Goal: Complete application form

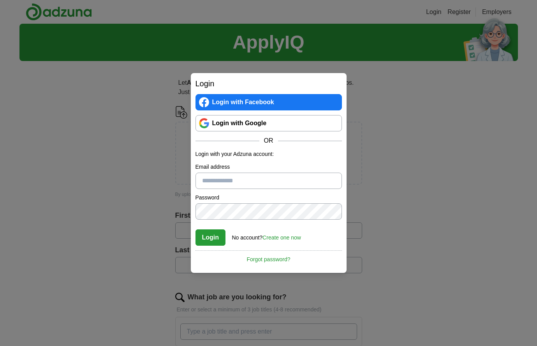
type input "**********"
click at [210, 237] on button "Login" at bounding box center [210, 238] width 30 height 16
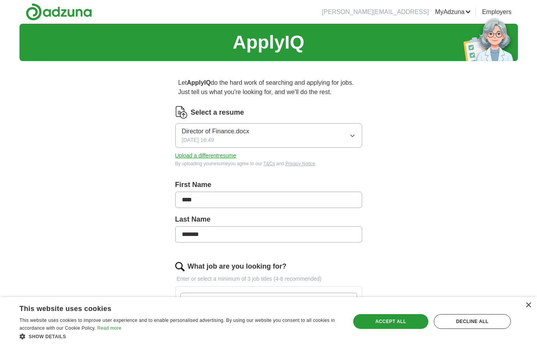
click at [214, 131] on span "Director of Finance.docx" at bounding box center [215, 131] width 67 height 9
click at [129, 144] on div "ApplyIQ Let ApplyIQ do the hard work of searching and applying for jobs. Just t…" at bounding box center [268, 336] width 498 height 624
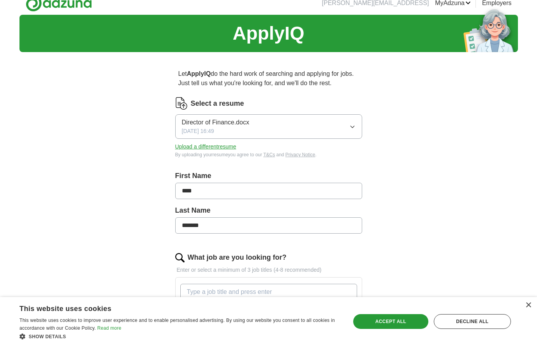
scroll to position [11, 0]
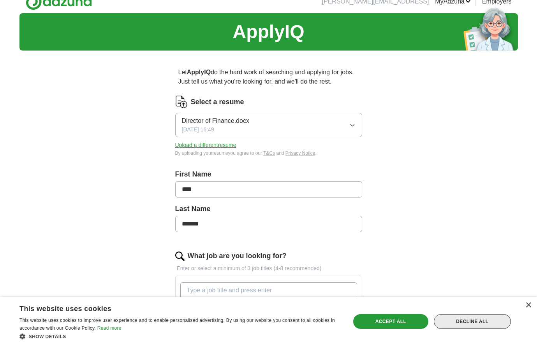
click at [486, 323] on div "Decline all" at bounding box center [472, 321] width 77 height 15
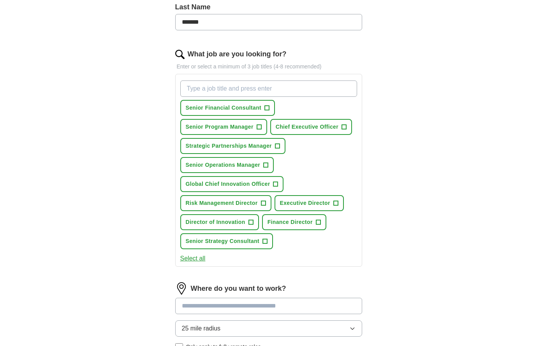
scroll to position [215, 0]
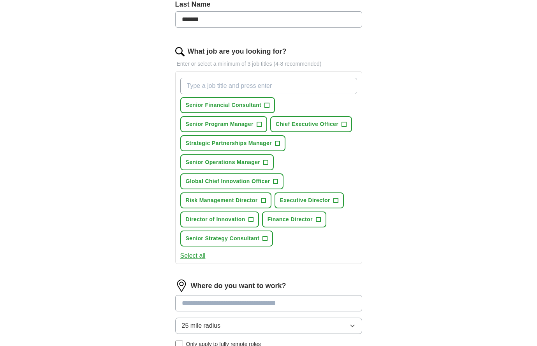
click at [276, 182] on span "+" at bounding box center [275, 182] width 5 height 6
click at [344, 123] on span "+" at bounding box center [344, 124] width 5 height 6
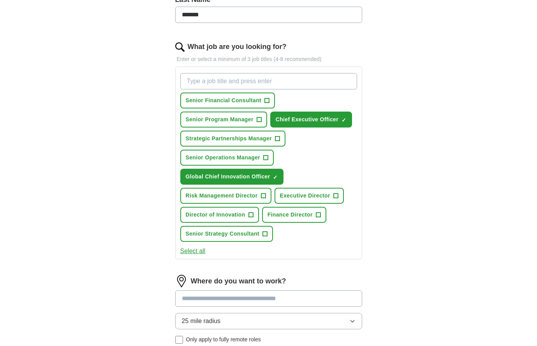
scroll to position [221, 0]
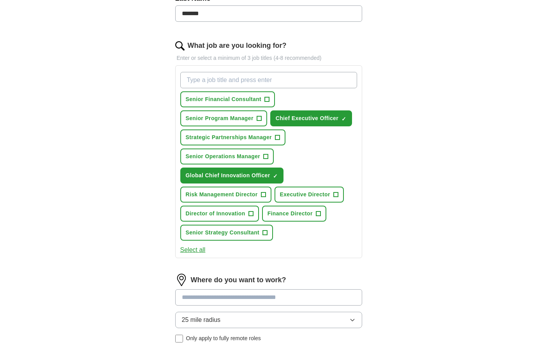
click at [251, 213] on span "+" at bounding box center [250, 214] width 5 height 6
click at [319, 214] on span "+" at bounding box center [318, 214] width 5 height 6
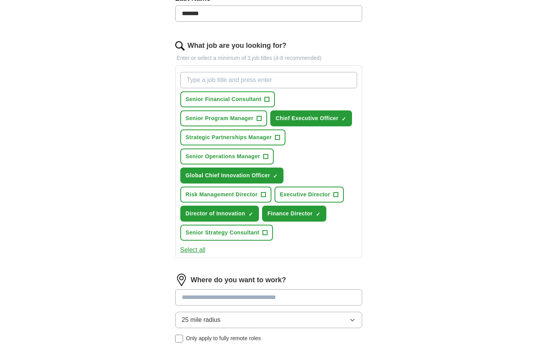
click at [337, 195] on span "+" at bounding box center [335, 195] width 5 height 6
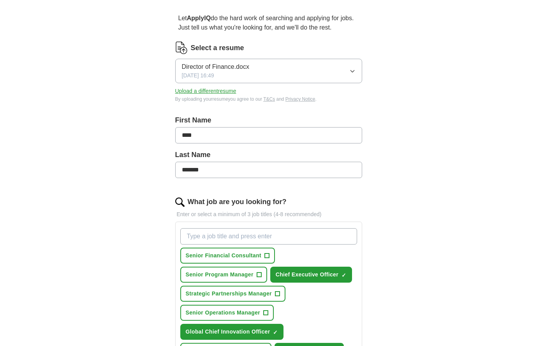
scroll to position [68, 0]
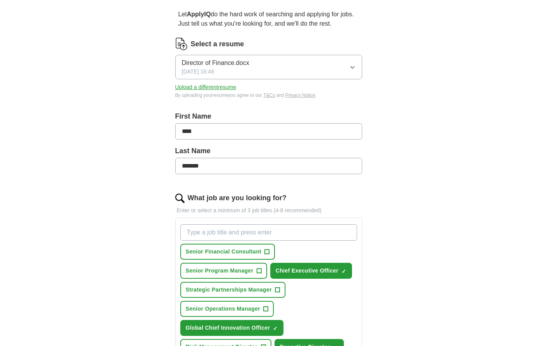
click at [243, 61] on span "Director of Finance.docx" at bounding box center [215, 62] width 67 height 9
click at [229, 87] on span "Director of Finance.docx" at bounding box center [215, 89] width 67 height 9
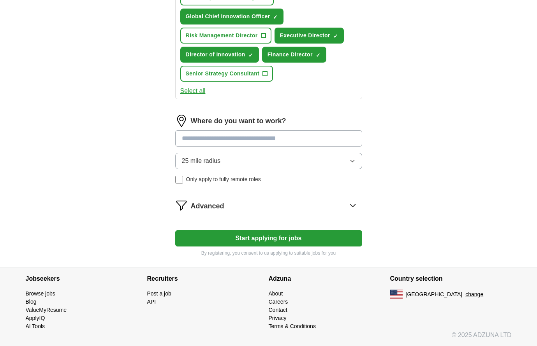
scroll to position [380, 0]
click at [184, 139] on input at bounding box center [268, 138] width 187 height 16
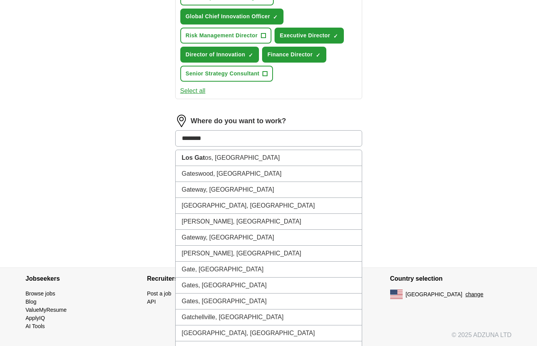
type input "*********"
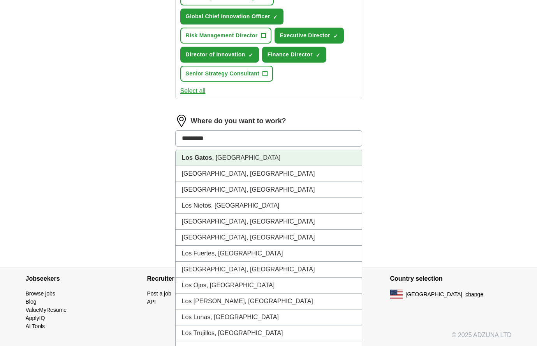
click at [193, 158] on strong "Los Gatos" at bounding box center [197, 157] width 30 height 7
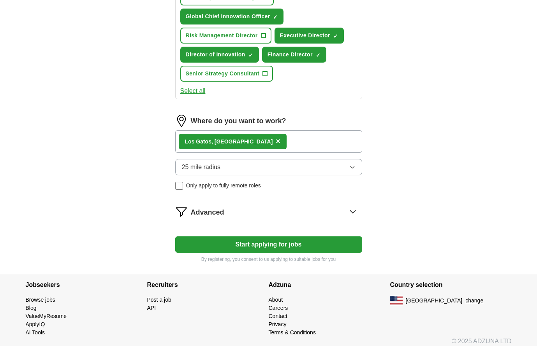
click at [272, 140] on div "Los Gatos , CA ×" at bounding box center [268, 141] width 187 height 23
click at [261, 142] on div "Los Gatos , CA ×" at bounding box center [268, 141] width 187 height 23
click at [251, 143] on div "Los Gatos , CA ×" at bounding box center [268, 141] width 187 height 23
click at [247, 143] on div "Los Gatos , CA ×" at bounding box center [268, 141] width 187 height 23
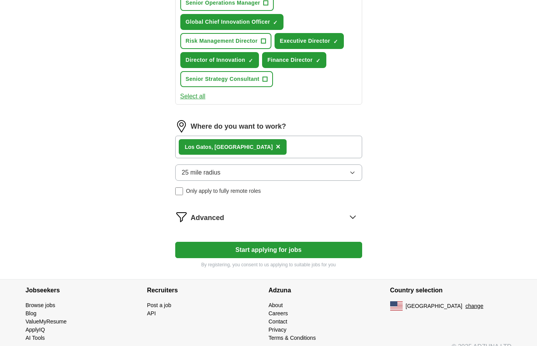
scroll to position [372, 0]
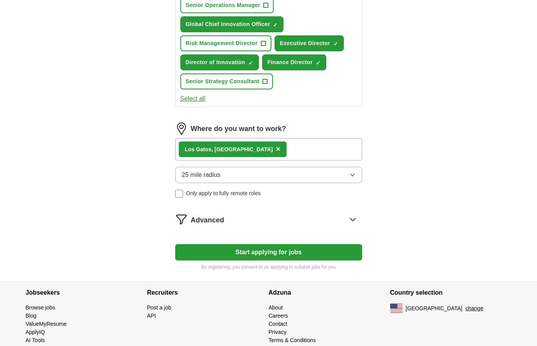
click at [251, 146] on div "Los Gatos , CA ×" at bounding box center [268, 149] width 187 height 23
click at [244, 149] on div "Los Gatos , CA ×" at bounding box center [268, 149] width 187 height 23
click at [242, 149] on div "Los Gatos , CA ×" at bounding box center [268, 149] width 187 height 23
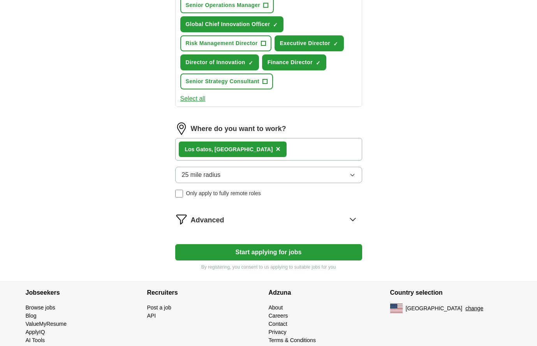
click at [261, 146] on div "Los Gatos , CA ×" at bounding box center [268, 149] width 187 height 23
click at [263, 141] on div "Los Gatos , CA ×" at bounding box center [268, 149] width 187 height 23
click at [248, 145] on div "Los Gatos , CA ×" at bounding box center [268, 149] width 187 height 23
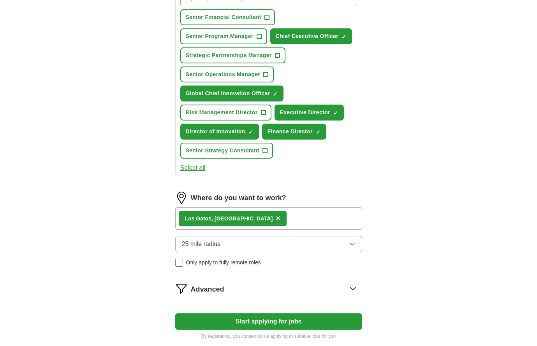
scroll to position [305, 0]
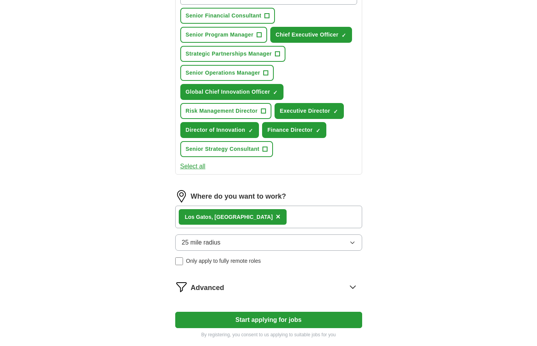
click at [276, 217] on span "×" at bounding box center [278, 216] width 5 height 9
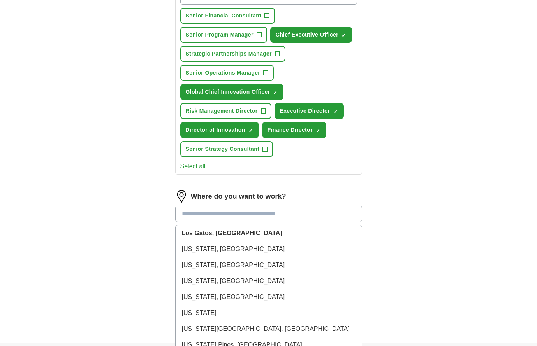
click at [217, 213] on input at bounding box center [268, 214] width 187 height 16
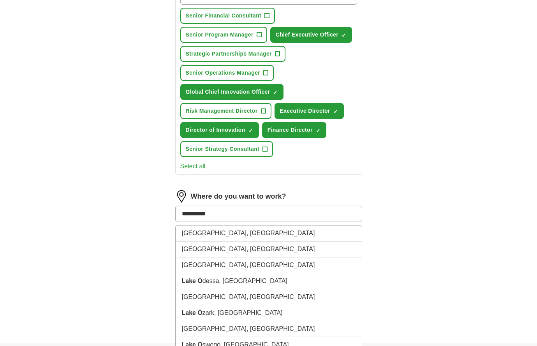
type input "**********"
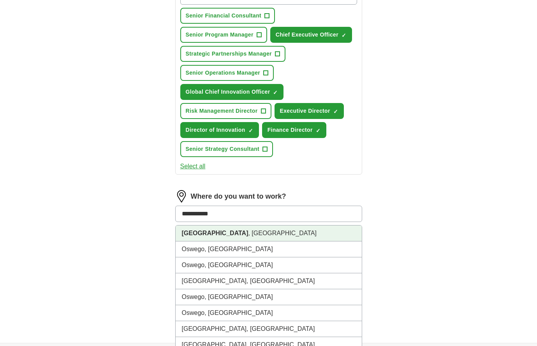
click at [217, 233] on strong "Lake Oswego" at bounding box center [215, 233] width 67 height 7
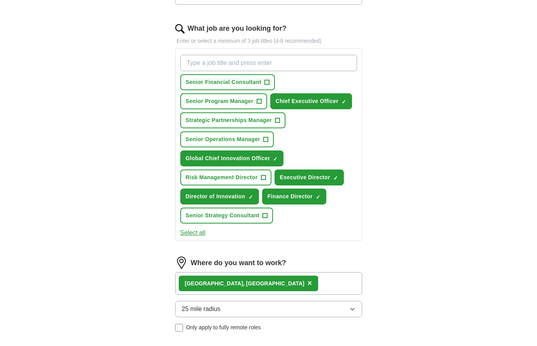
scroll to position [240, 0]
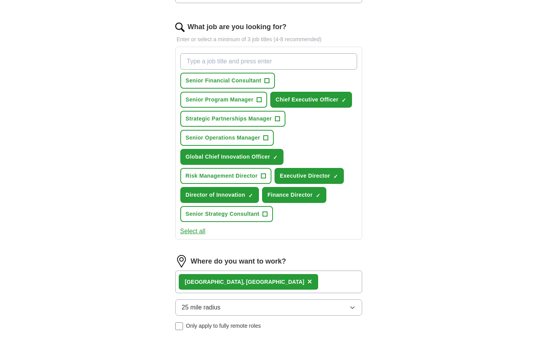
click at [266, 214] on span "+" at bounding box center [265, 214] width 5 height 6
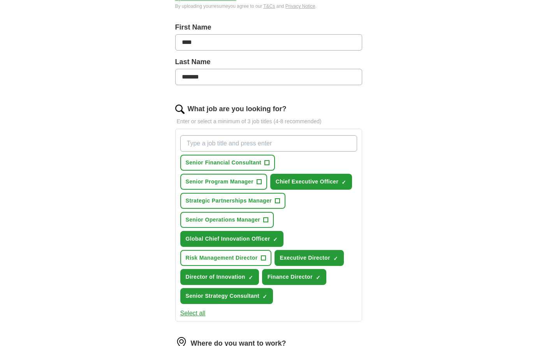
scroll to position [153, 0]
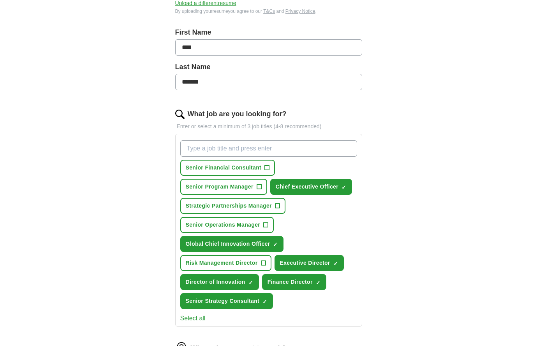
click at [0, 0] on span "×" at bounding box center [0, 0] width 0 height 0
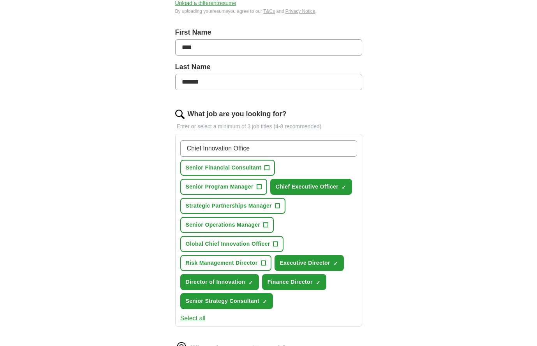
type input "Chief Innovation Officer"
